Goal: Navigation & Orientation: Understand site structure

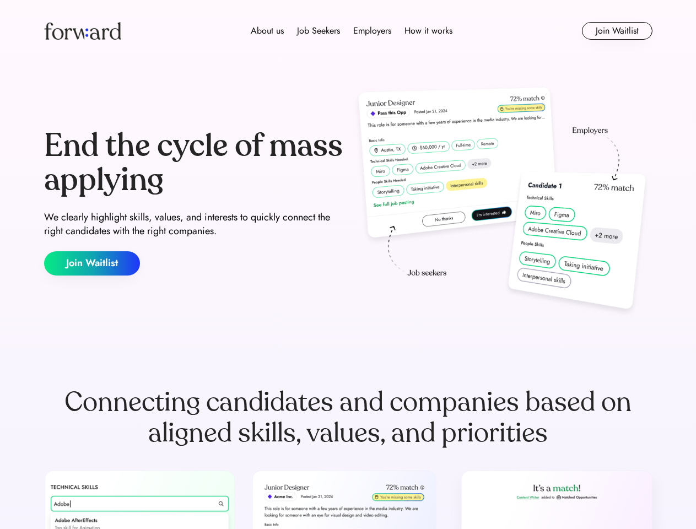
click at [348, 265] on div "End the cycle of mass applying We clearly highlight skills, values, and interes…" at bounding box center [348, 202] width 609 height 237
click at [348, 31] on div "About us Job Seekers Employers How it works" at bounding box center [352, 30] width 434 height 13
click at [83, 31] on img at bounding box center [82, 31] width 77 height 18
click at [352, 31] on div "About us Job Seekers Employers How it works" at bounding box center [352, 30] width 434 height 13
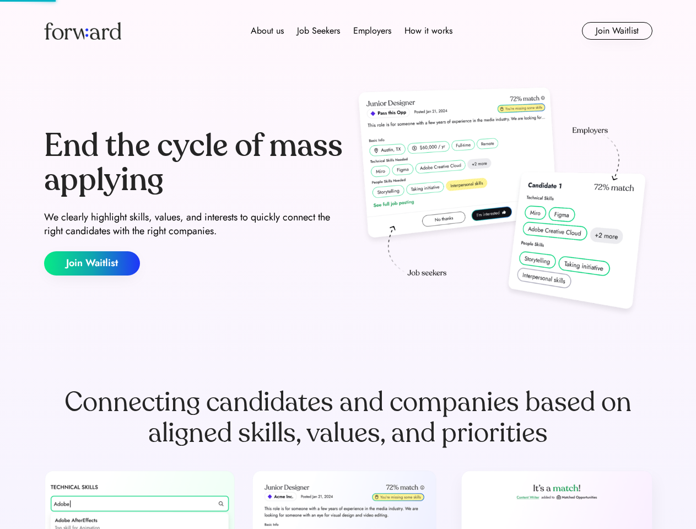
click at [267, 31] on div "About us" at bounding box center [267, 30] width 33 height 13
click at [319, 31] on div "Job Seekers" at bounding box center [318, 30] width 43 height 13
click at [372, 31] on div "Employers" at bounding box center [372, 30] width 38 height 13
click at [428, 31] on div "How it works" at bounding box center [429, 30] width 48 height 13
click at [617, 31] on button "Join Waitlist" at bounding box center [617, 31] width 71 height 18
